Goal: Information Seeking & Learning: Understand process/instructions

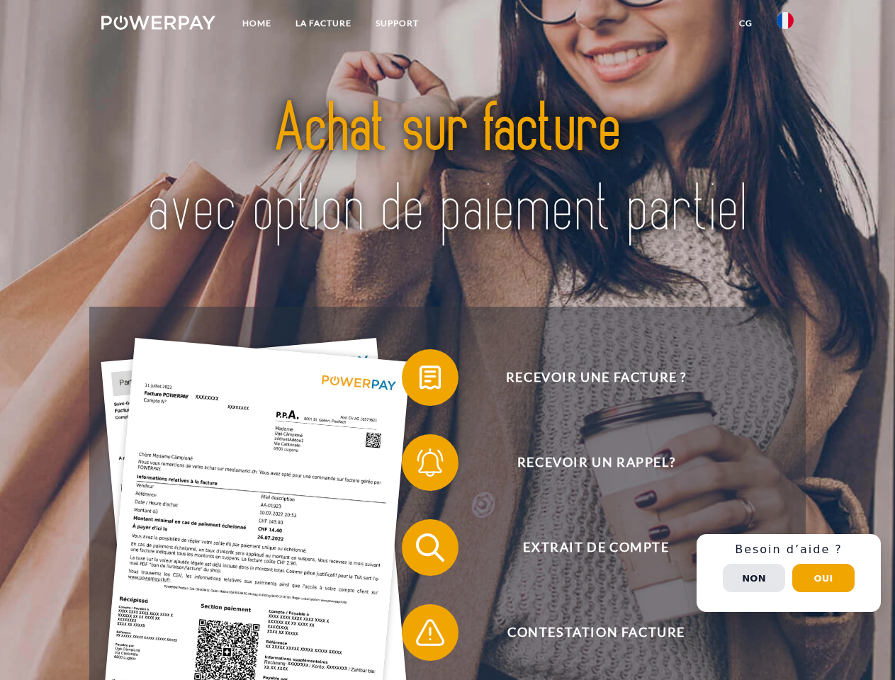
click at [158, 25] on img at bounding box center [158, 23] width 114 height 14
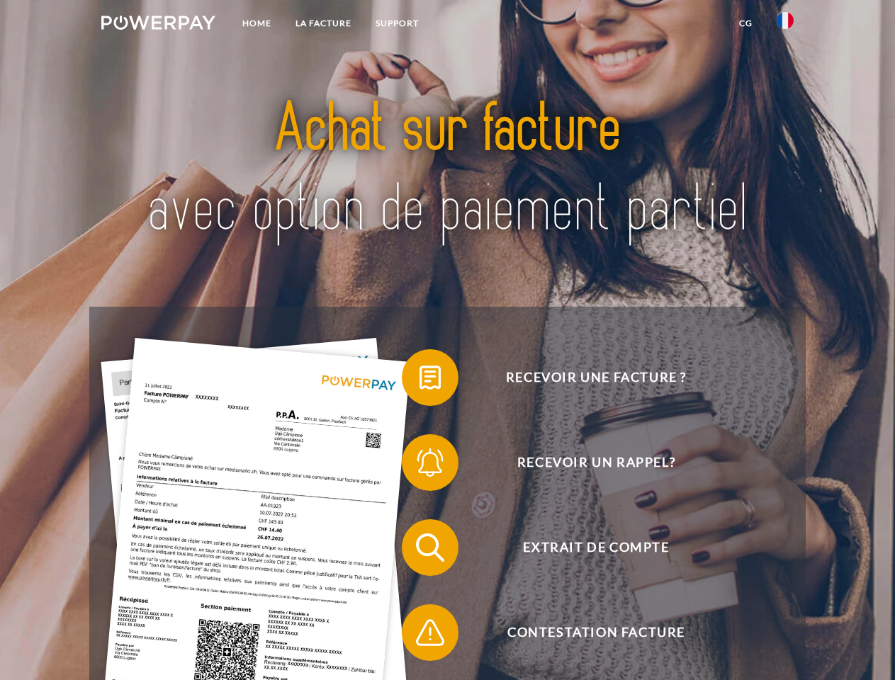
click at [785, 25] on img at bounding box center [785, 20] width 17 height 17
click at [745, 23] on link "CG" at bounding box center [746, 24] width 38 height 26
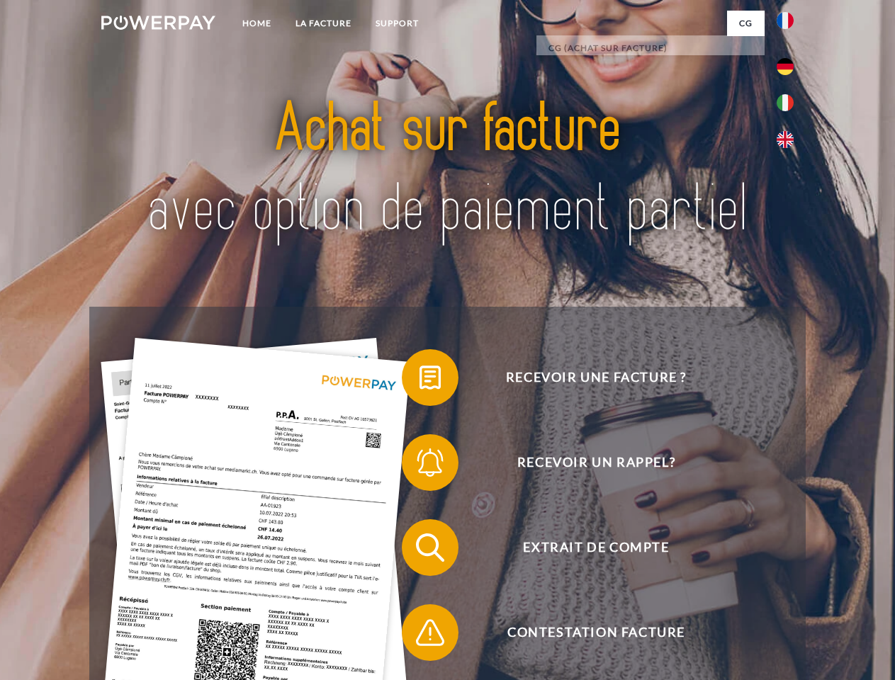
click at [419, 380] on span at bounding box center [408, 377] width 71 height 71
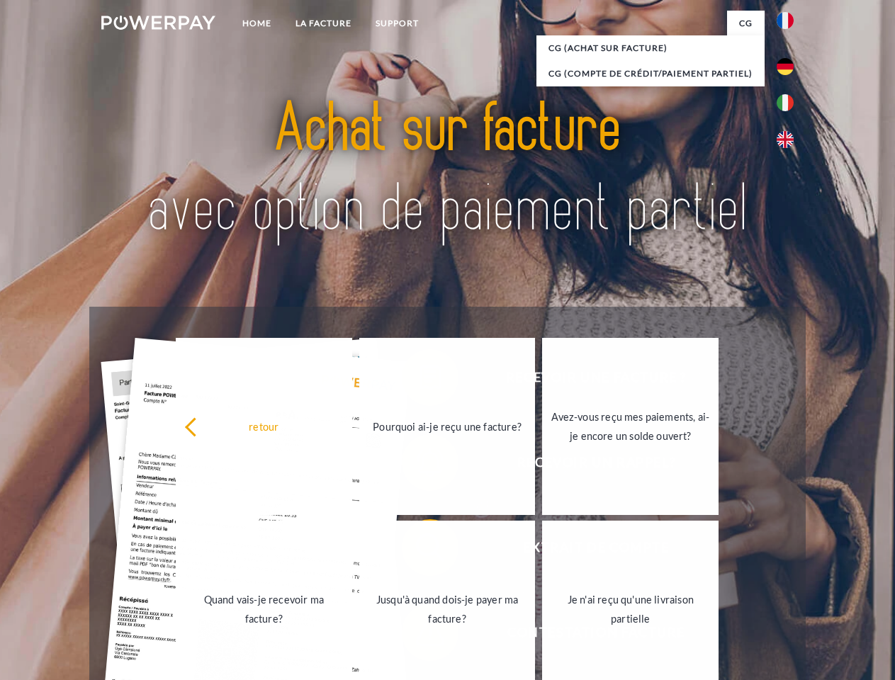
click at [419, 466] on div "Recevoir une facture ? Recevoir un rappel? Extrait de compte retour" at bounding box center [447, 590] width 716 height 567
click at [419, 551] on link "Jusqu'à quand dois-je payer ma facture?" at bounding box center [447, 609] width 176 height 177
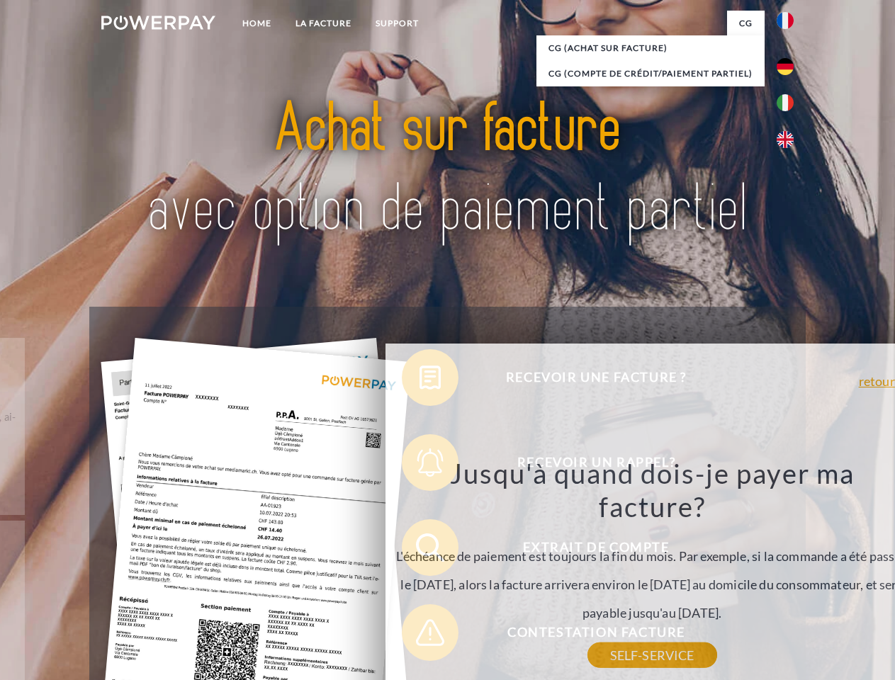
click at [419, 636] on div "Recevoir une facture ? Recevoir un rappel? Extrait de compte retour" at bounding box center [447, 590] width 716 height 567
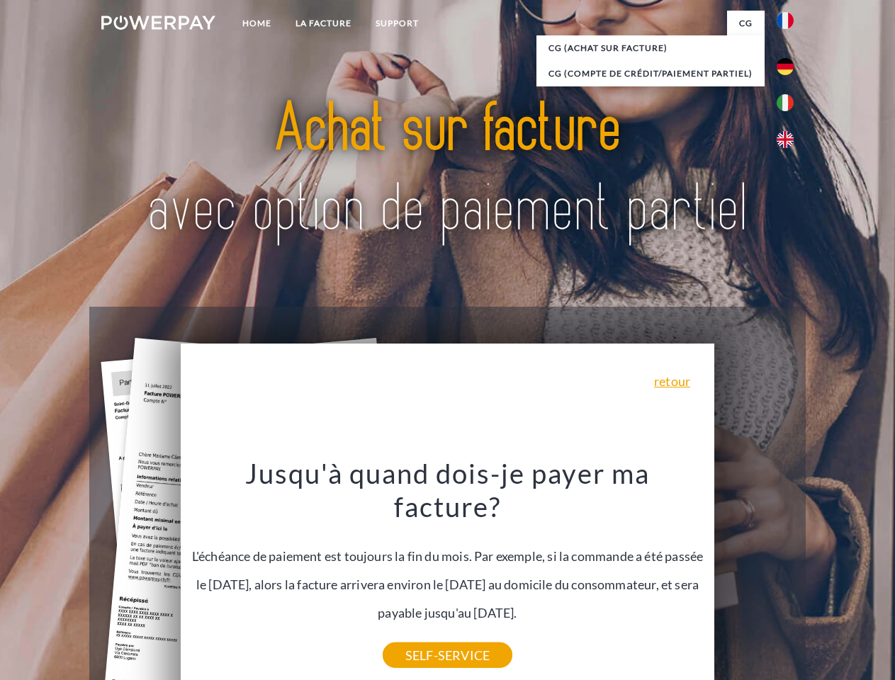
click at [789, 573] on div "Recevoir une facture ? Recevoir un rappel? Extrait de compte retour" at bounding box center [447, 590] width 716 height 567
click at [754, 576] on span "Extrait de compte" at bounding box center [595, 547] width 347 height 57
click at [823, 578] on header "Home LA FACTURE Support" at bounding box center [447, 489] width 895 height 979
